Goal: Information Seeking & Learning: Learn about a topic

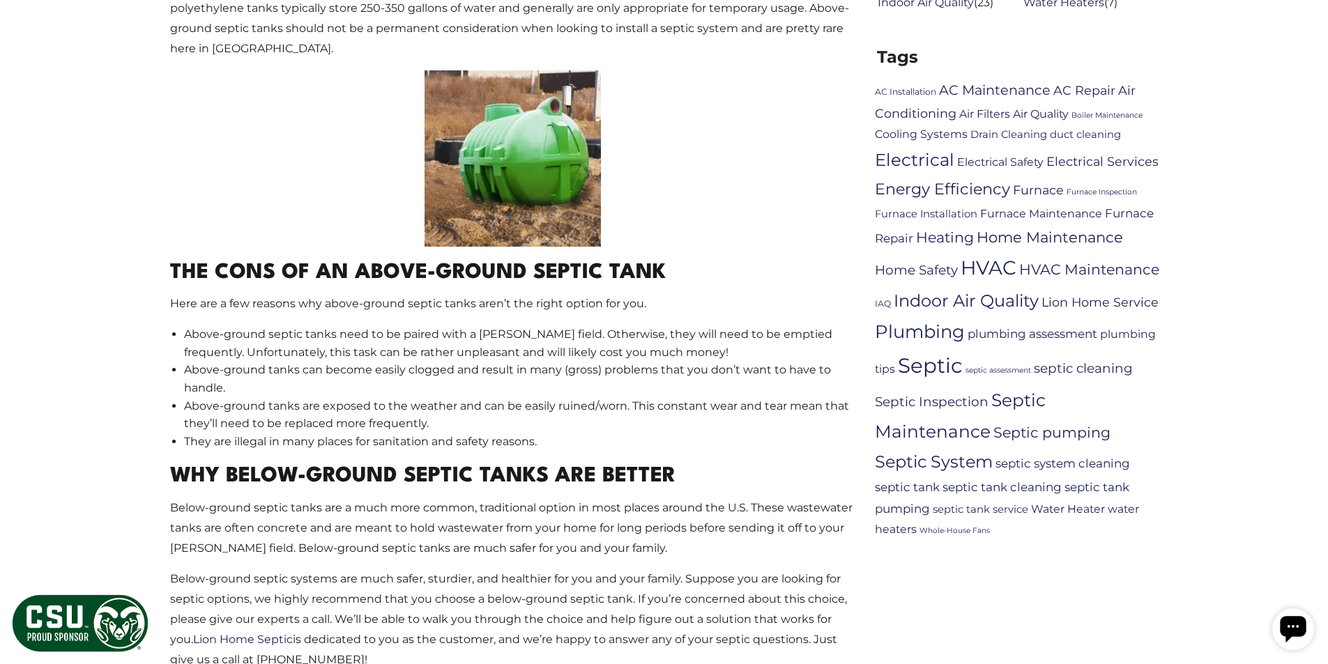
scroll to position [837, 0]
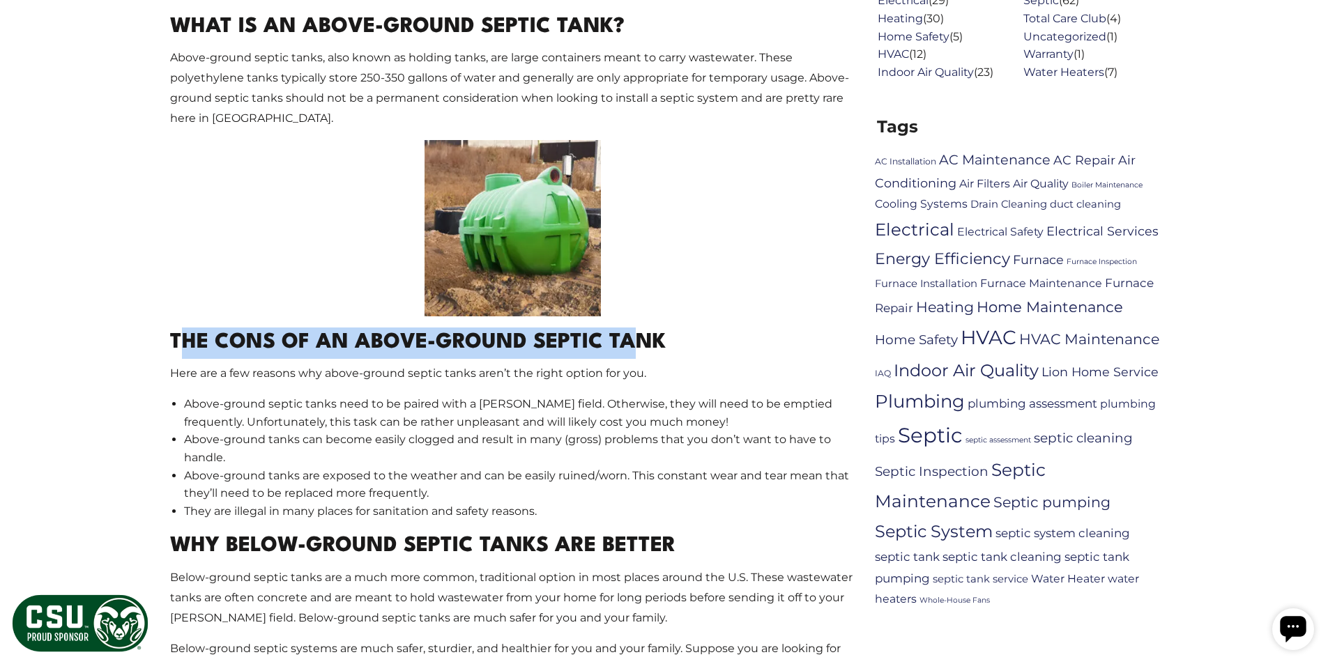
drag, startPoint x: 184, startPoint y: 340, endPoint x: 639, endPoint y: 355, distance: 454.8
click at [634, 354] on h2 "The cons of an above-ground septic tank" at bounding box center [512, 343] width 685 height 31
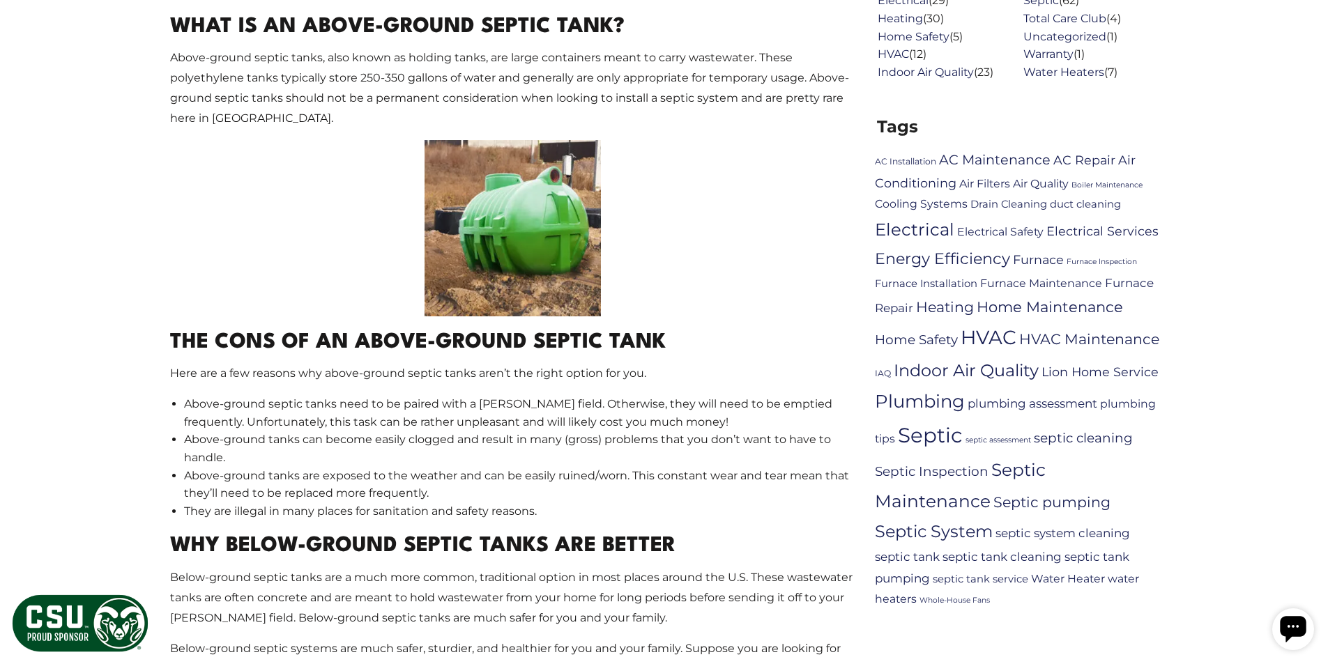
click at [678, 362] on div "If you’ve been wondering about above-ground septic tanks, there’s one REALLY im…" at bounding box center [512, 294] width 685 height 891
drag, startPoint x: 487, startPoint y: 59, endPoint x: 760, endPoint y: 63, distance: 272.6
click at [760, 63] on p "Above-ground septic tanks, also known as holding tanks, are large containers me…" at bounding box center [512, 88] width 685 height 80
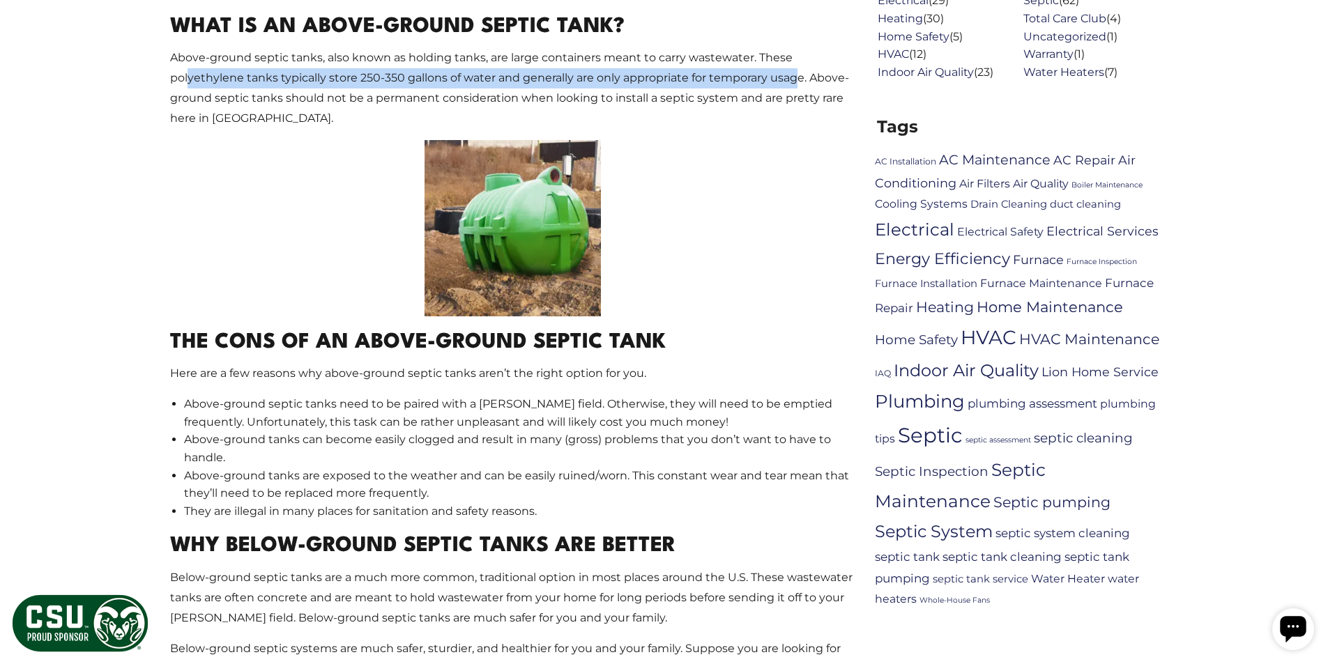
drag, startPoint x: 256, startPoint y: 77, endPoint x: 800, endPoint y: 85, distance: 543.8
click at [799, 85] on p "Above-ground septic tanks, also known as holding tanks, are large containers me…" at bounding box center [512, 88] width 685 height 80
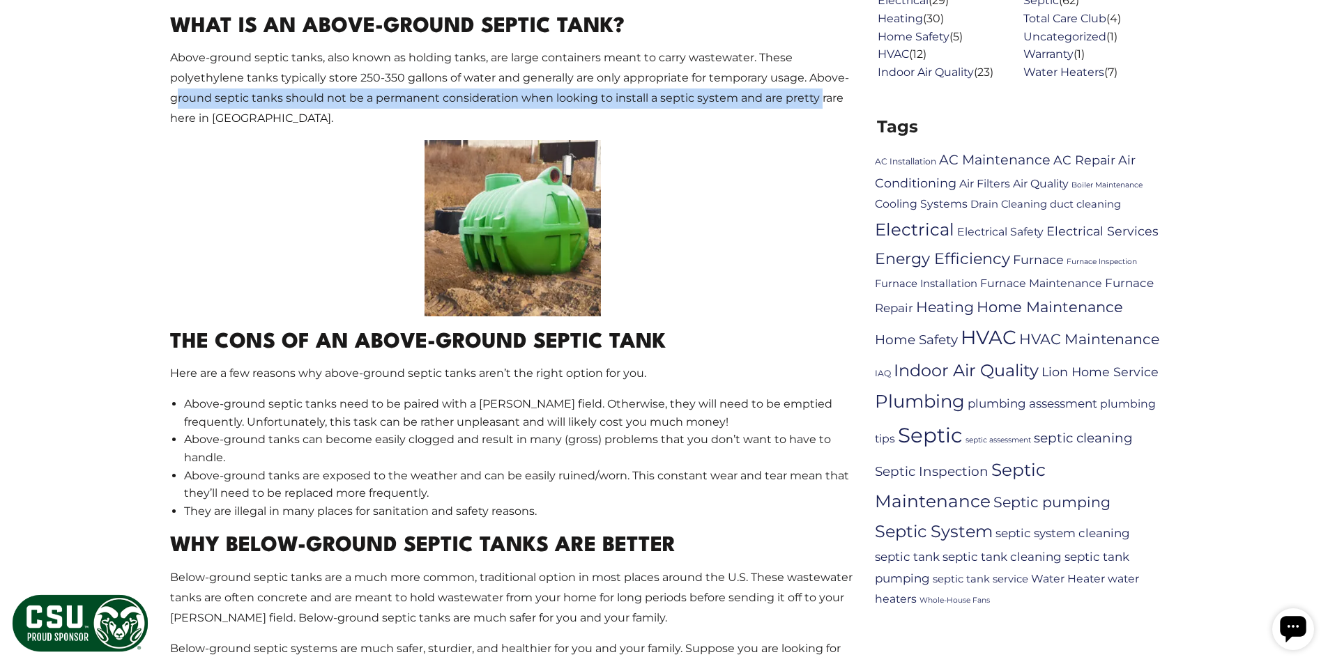
drag, startPoint x: 178, startPoint y: 98, endPoint x: 835, endPoint y: 95, distance: 657.4
click at [828, 93] on p "Above-ground septic tanks, also known as holding tanks, are large containers me…" at bounding box center [512, 88] width 685 height 80
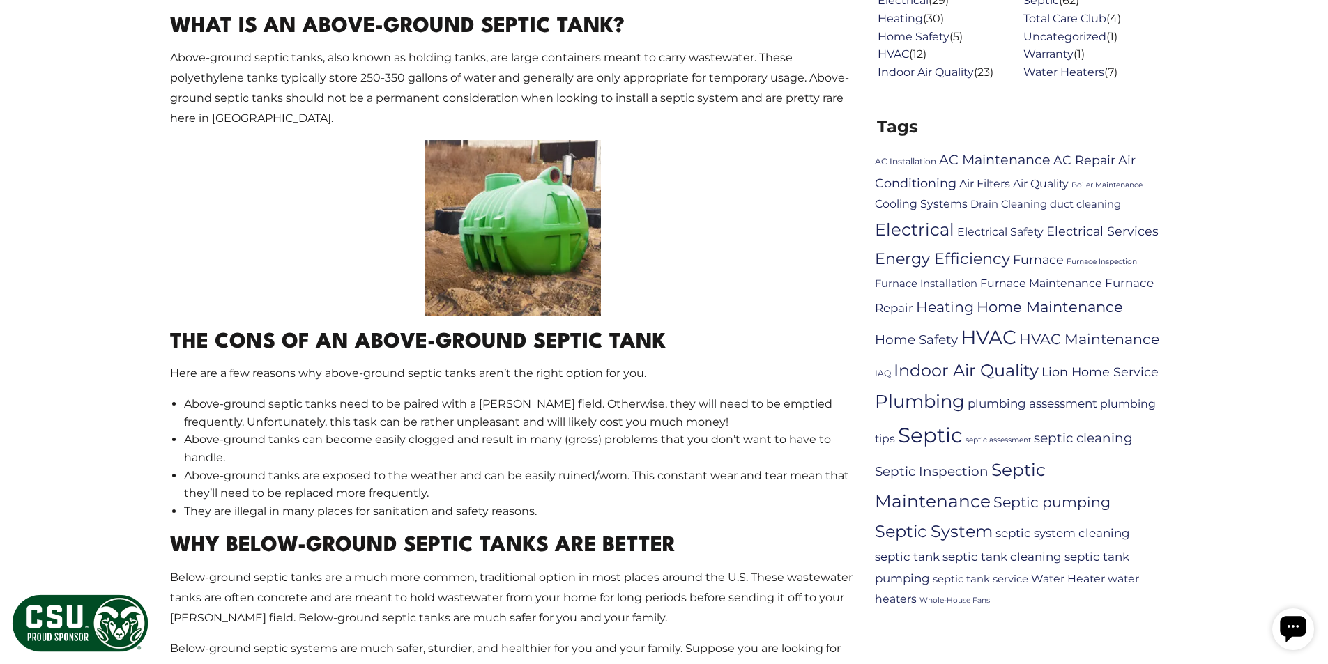
click at [269, 123] on p "Above-ground septic tanks, also known as holding tanks, are large containers me…" at bounding box center [512, 88] width 685 height 80
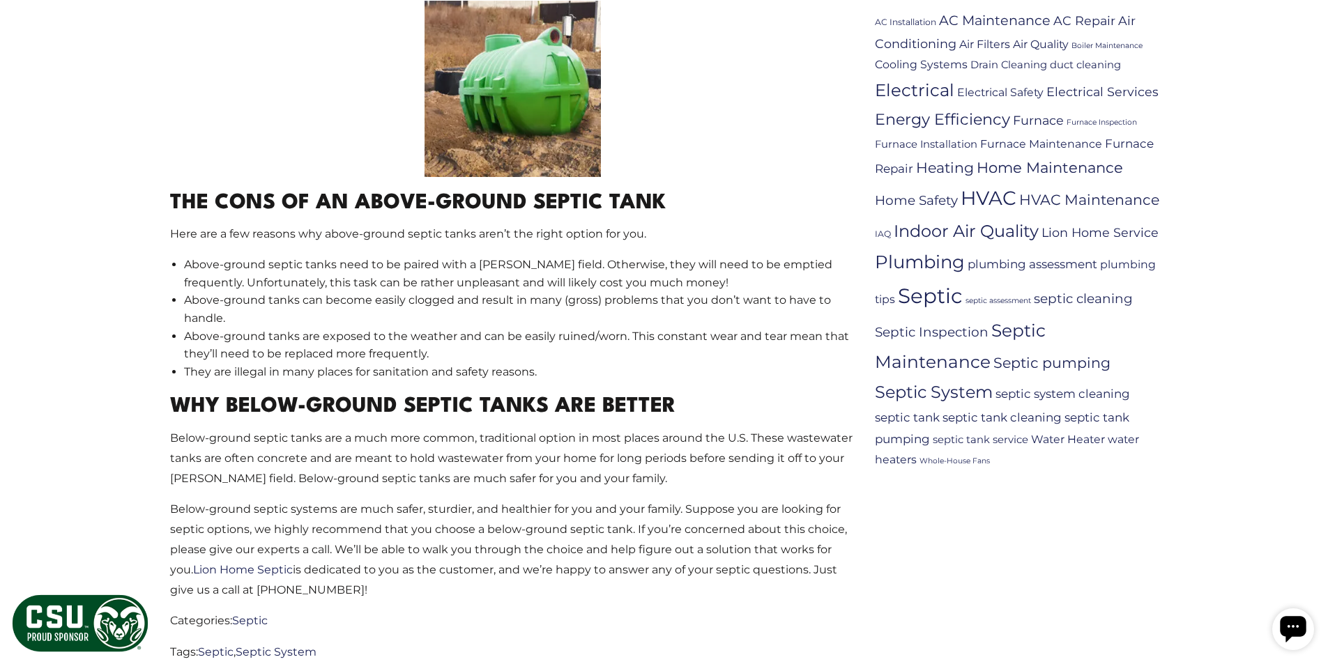
scroll to position [906, 0]
